Goal: Information Seeking & Learning: Learn about a topic

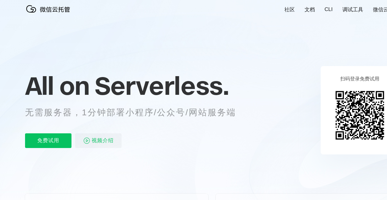
scroll to position [8, 0]
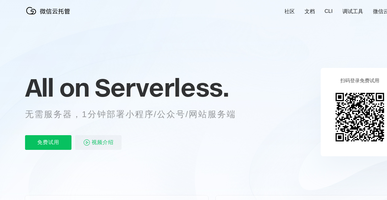
click at [291, 15] on icon at bounding box center [212, 157] width 587 height 330
click at [290, 13] on link "社区" at bounding box center [290, 11] width 10 height 7
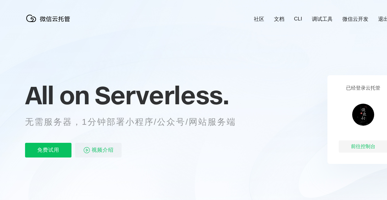
scroll to position [0, 1087]
click at [356, 148] on div "前往控制台" at bounding box center [363, 146] width 49 height 12
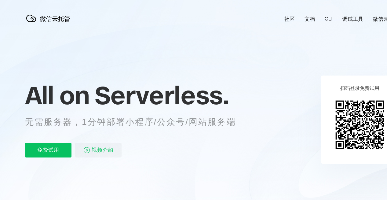
scroll to position [0, 1087]
click at [311, 21] on link "文档" at bounding box center [310, 19] width 10 height 7
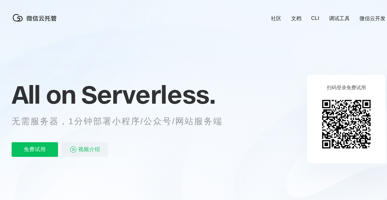
scroll to position [1, 10]
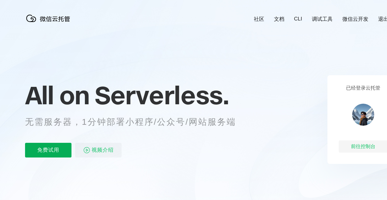
scroll to position [0, 1087]
click at [57, 151] on p "免费试用" at bounding box center [48, 150] width 46 height 15
